Goal: Information Seeking & Learning: Learn about a topic

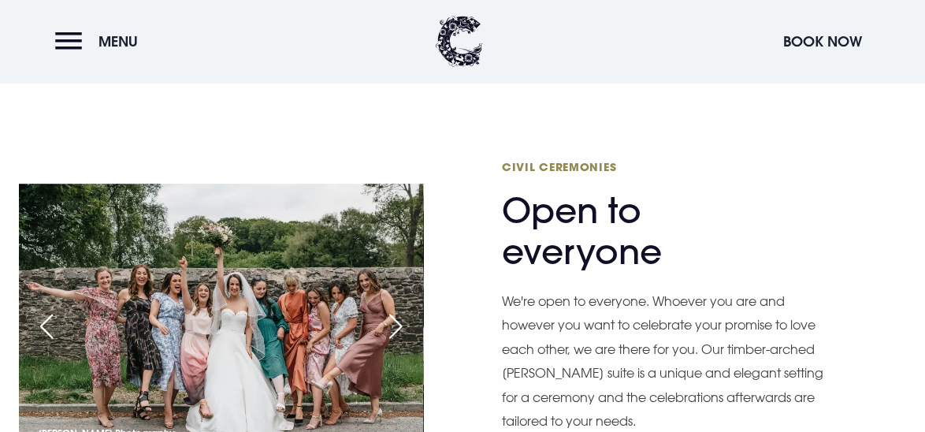
scroll to position [1964, 0]
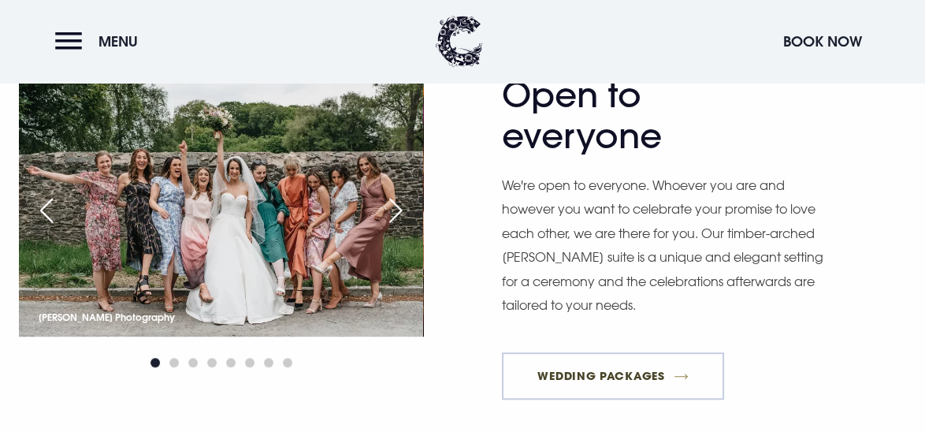
click at [602, 370] on link "Wedding Packages" at bounding box center [613, 375] width 222 height 47
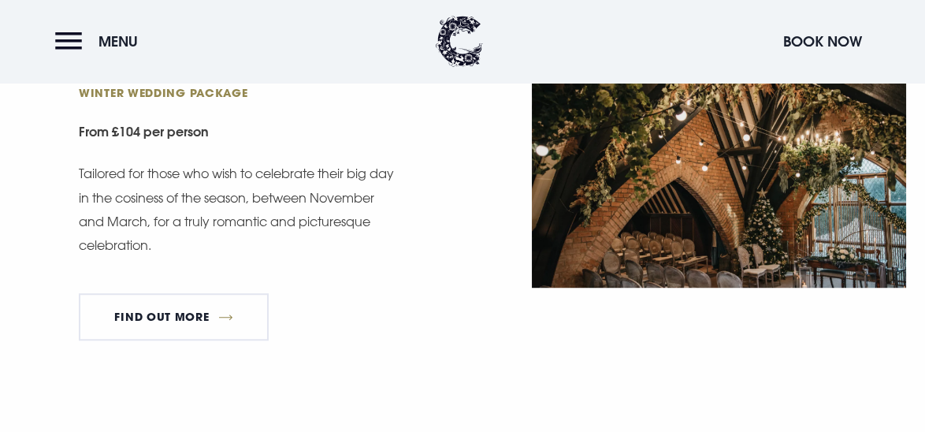
scroll to position [1922, 0]
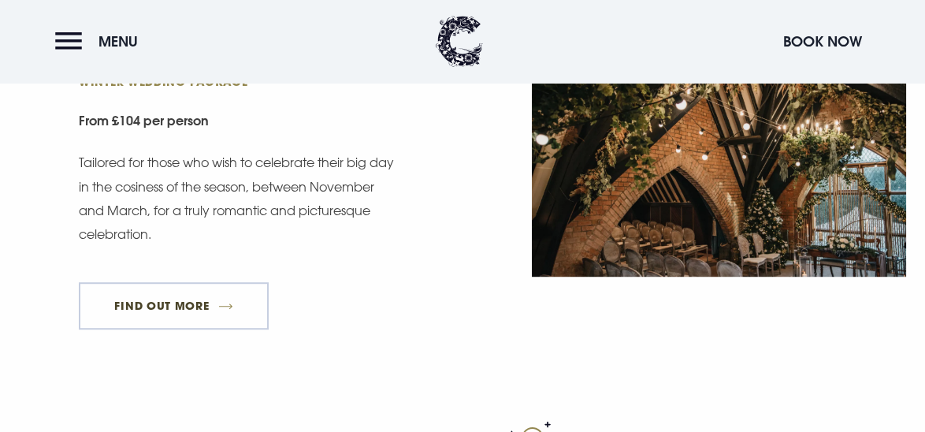
click at [185, 299] on link "FIND OUT MORE" at bounding box center [174, 305] width 190 height 47
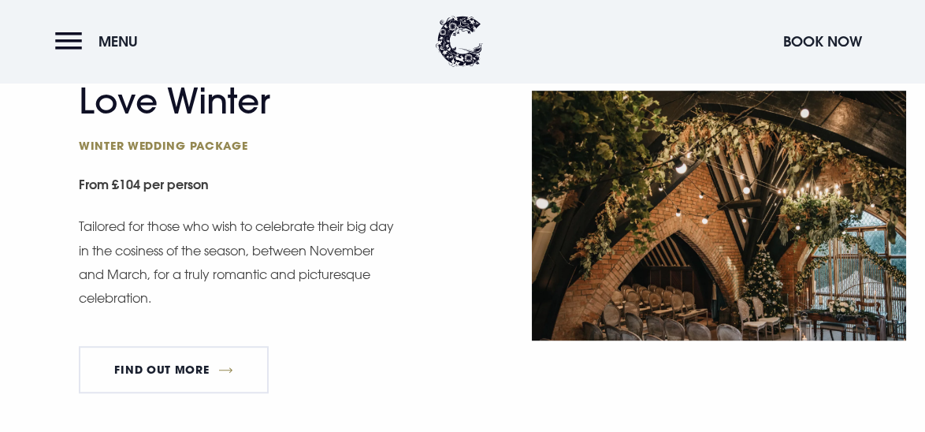
scroll to position [1886, 0]
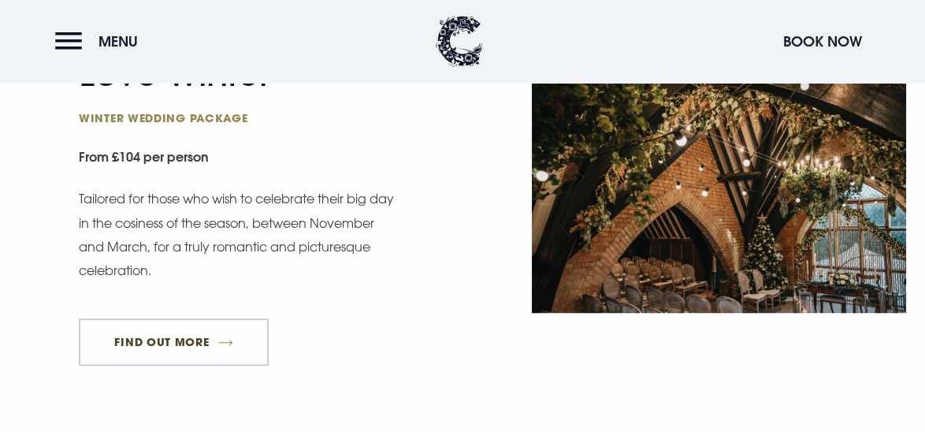
click at [184, 337] on link "FIND OUT MORE" at bounding box center [174, 341] width 190 height 47
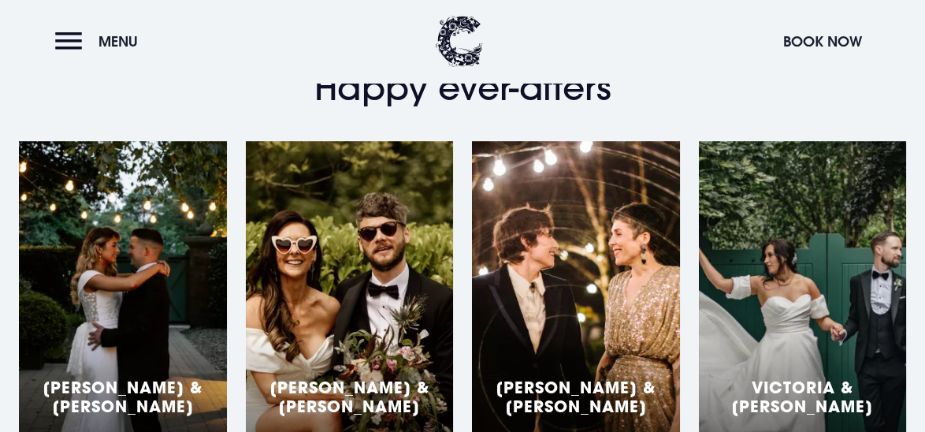
scroll to position [3063, 0]
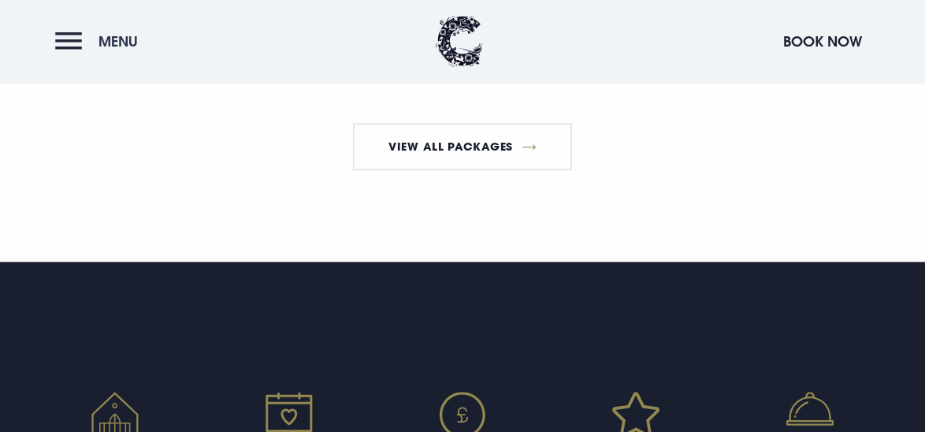
click at [67, 41] on button "Menu" at bounding box center [100, 41] width 91 height 34
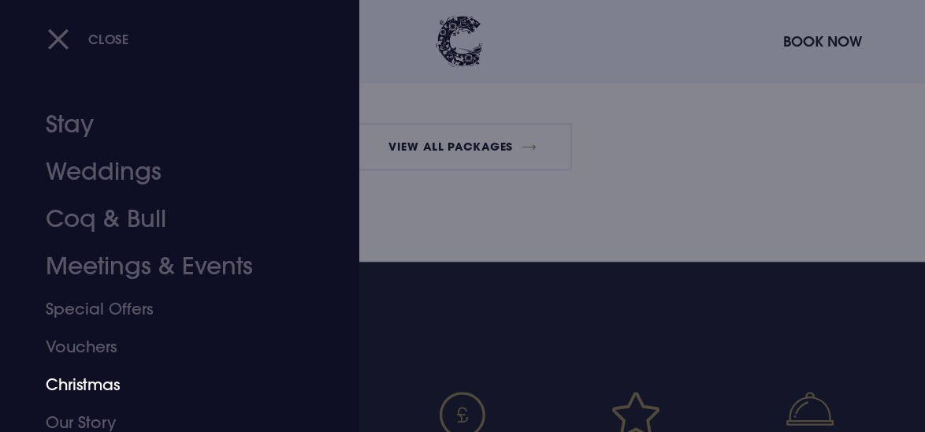
click at [52, 377] on link "Christmas" at bounding box center [169, 385] width 247 height 38
